Goal: Transaction & Acquisition: Purchase product/service

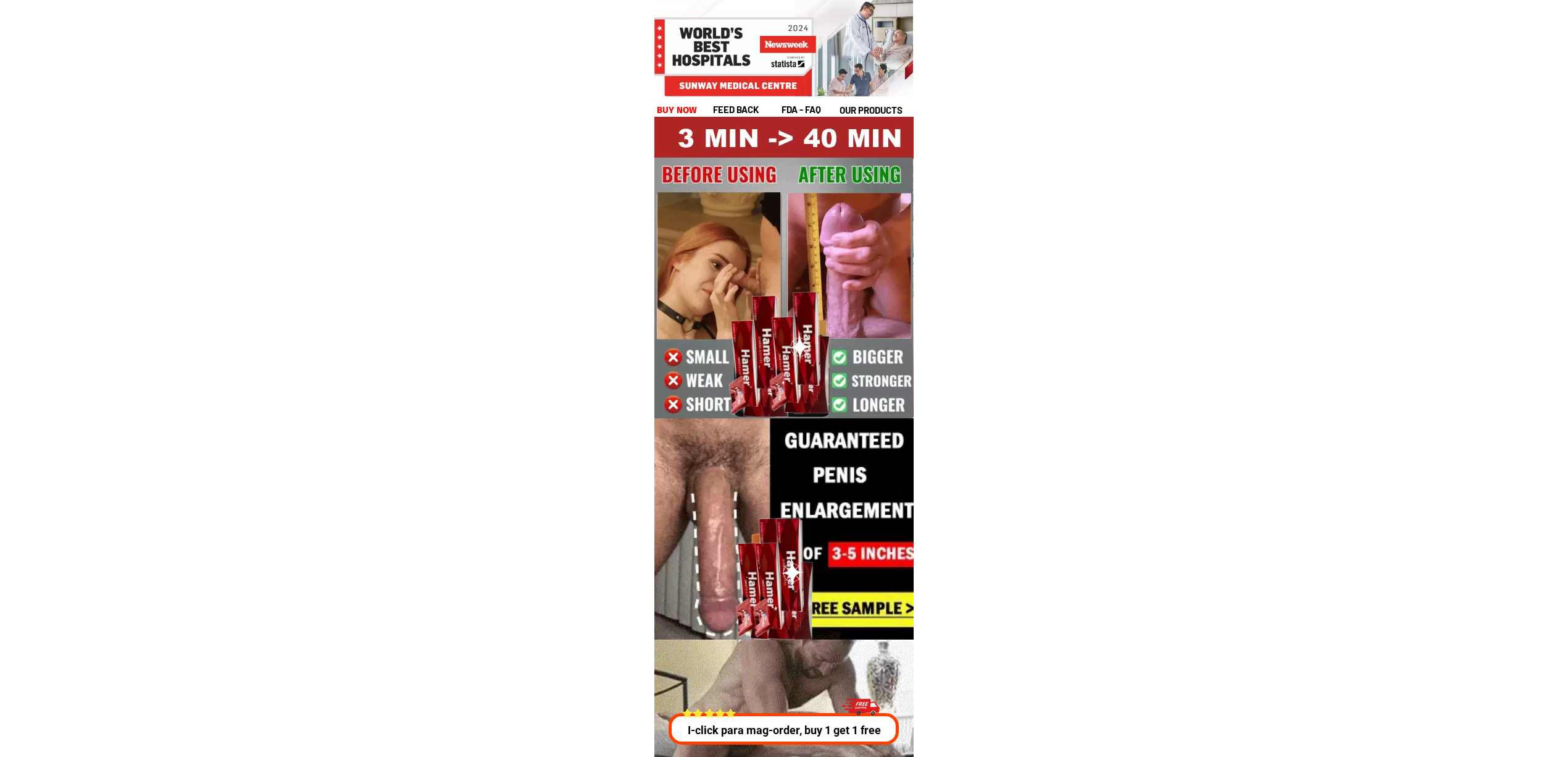
drag, startPoint x: 830, startPoint y: 735, endPoint x: 836, endPoint y: 740, distance: 7.8
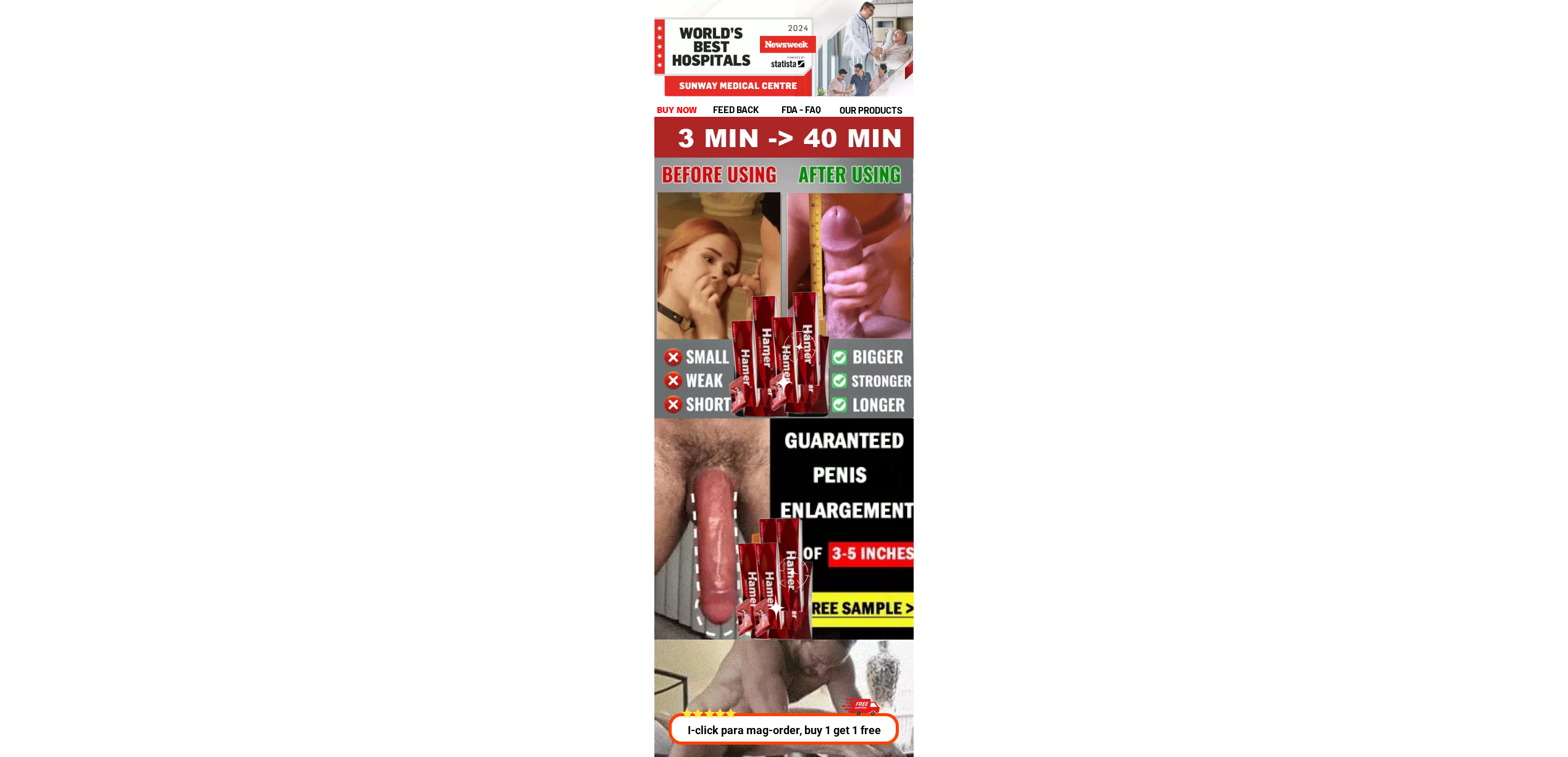
click at [830, 737] on p "I-click para mag-order, buy 1 get 1 free" at bounding box center [784, 730] width 237 height 16
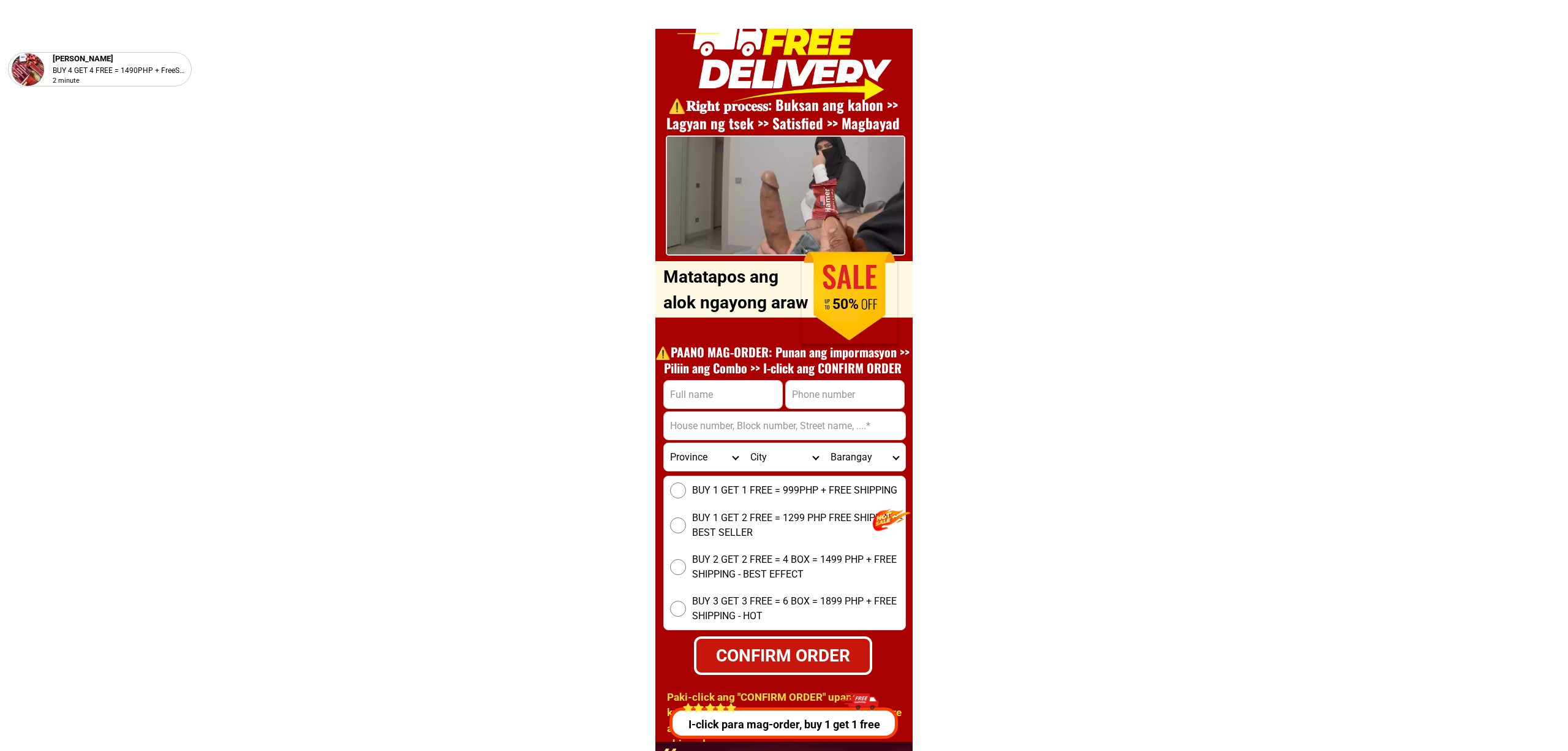
scroll to position [4417, 0]
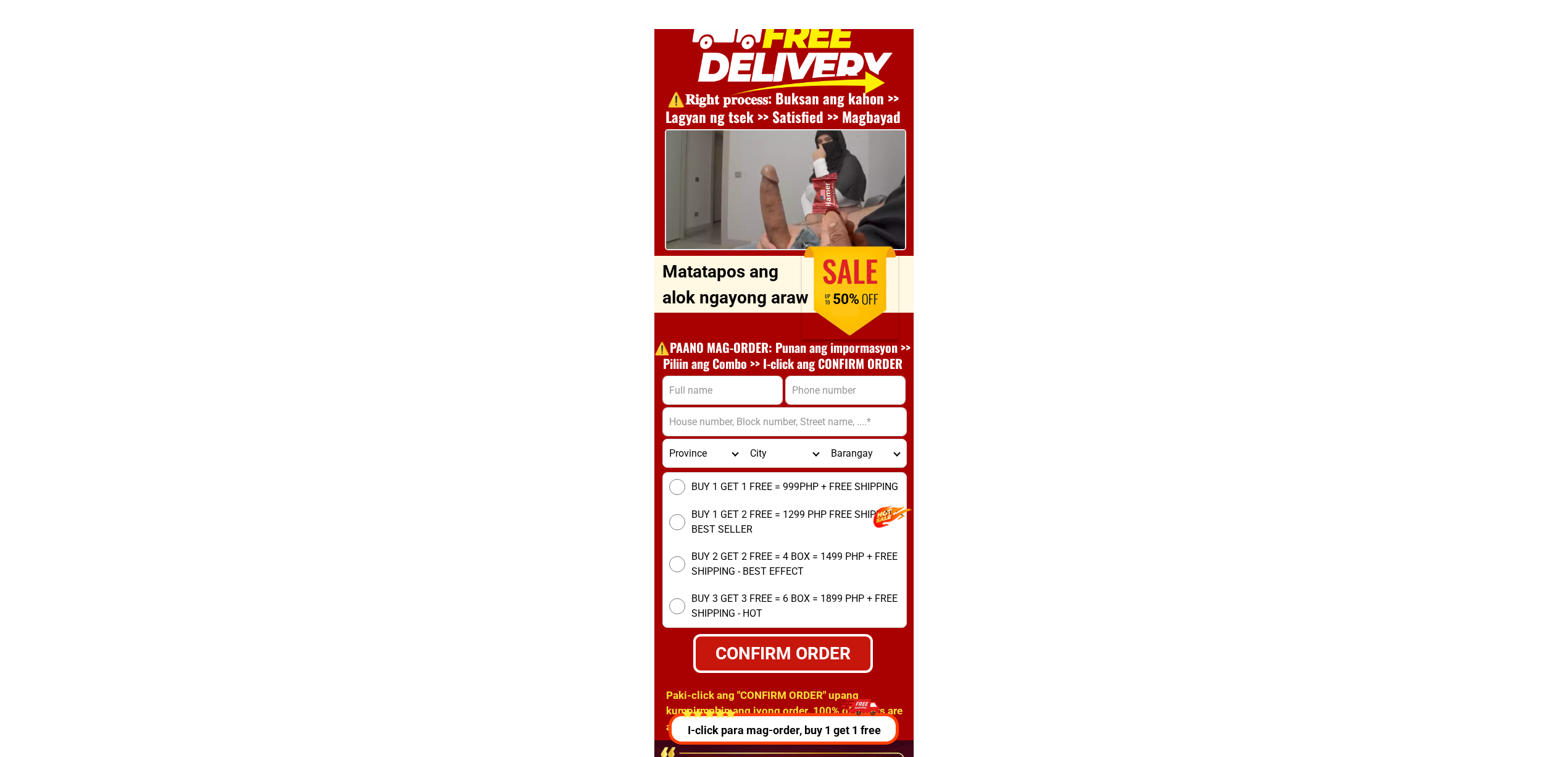
click at [815, 395] on input "Input phone_number" at bounding box center [846, 390] width 119 height 28
paste input "09380010875"
type input "09380010875"
click at [730, 378] on input "Input full_name" at bounding box center [723, 390] width 119 height 28
paste input "[PERSON_NAME]"
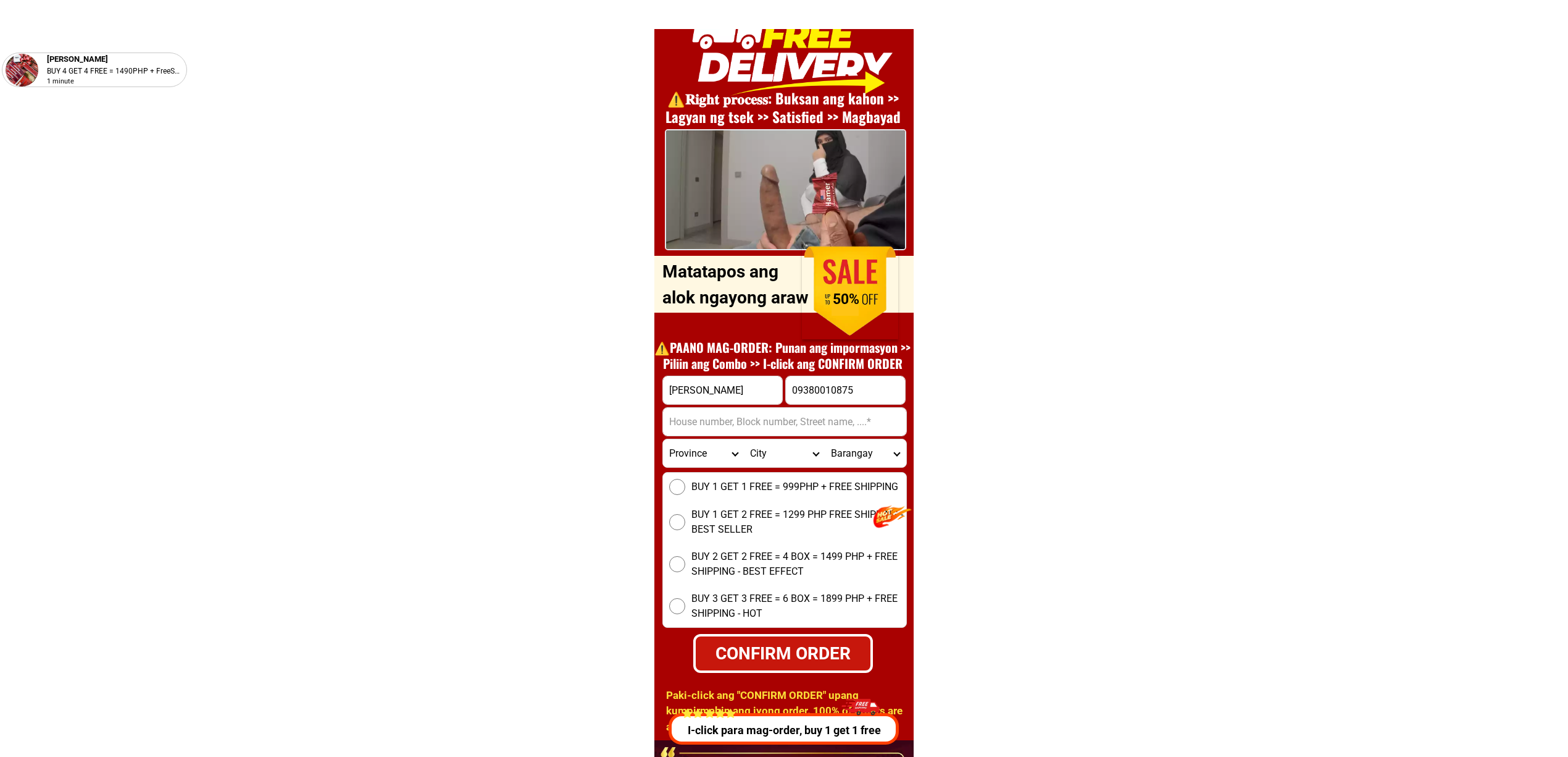
type input "[PERSON_NAME]"
click at [720, 418] on input "Input address" at bounding box center [784, 421] width 243 height 28
click at [811, 428] on input "Input address" at bounding box center [784, 421] width 243 height 28
paste input "[PERSON_NAME] city, [GEOGRAPHIC_DATA]"
type input "[PERSON_NAME] city, [GEOGRAPHIC_DATA]"
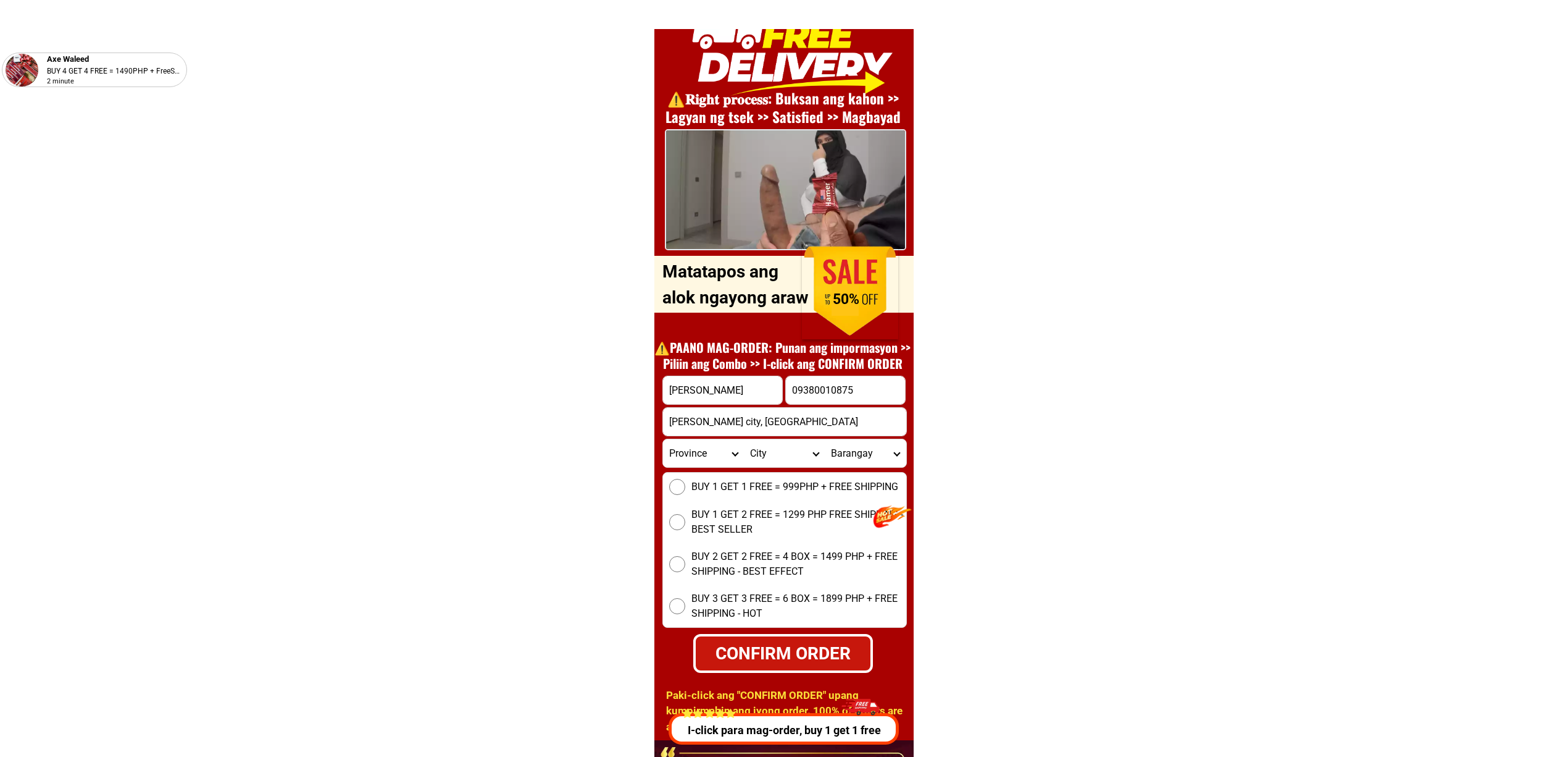
drag, startPoint x: 752, startPoint y: 478, endPoint x: 762, endPoint y: 490, distance: 15.6
click at [752, 477] on div "BUY 1 GET 1 FREE = 999PHP + FREE SHIPPING BUY 1 GET 2 FREE = 1299 PHP FREE SHIP…" at bounding box center [784, 550] width 245 height 155
click at [749, 480] on span "BUY 1 GET 1 FREE = 999PHP + FREE SHIPPING" at bounding box center [794, 487] width 207 height 15
click at [685, 479] on input "BUY 1 GET 1 FREE = 999PHP + FREE SHIPPING" at bounding box center [677, 487] width 16 height 16
drag, startPoint x: 807, startPoint y: 646, endPoint x: 847, endPoint y: 656, distance: 41.2
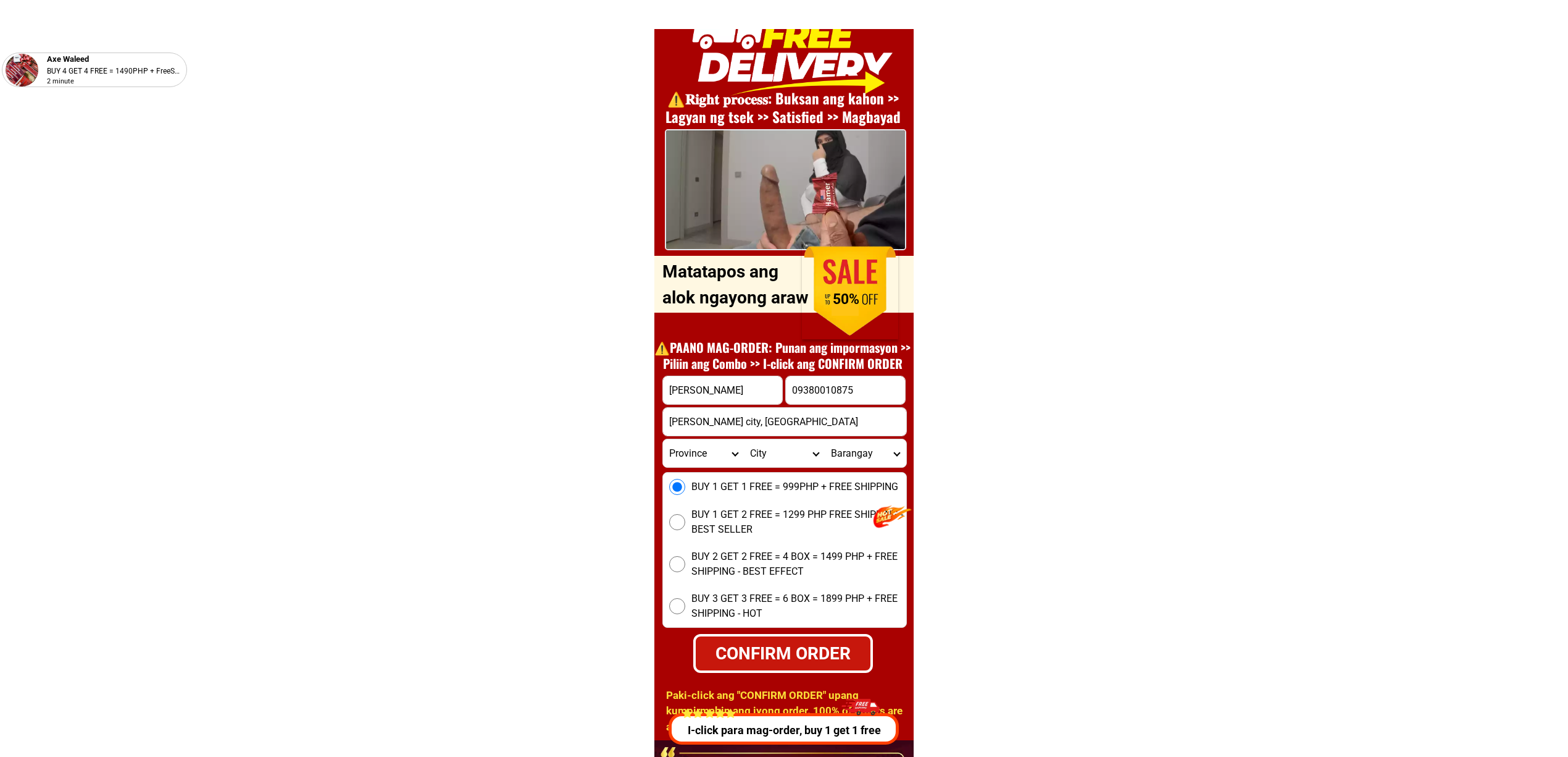
click at [810, 647] on div "CONFIRM ORDER" at bounding box center [783, 653] width 177 height 26
radio input "true"
